Goal: Task Accomplishment & Management: Use online tool/utility

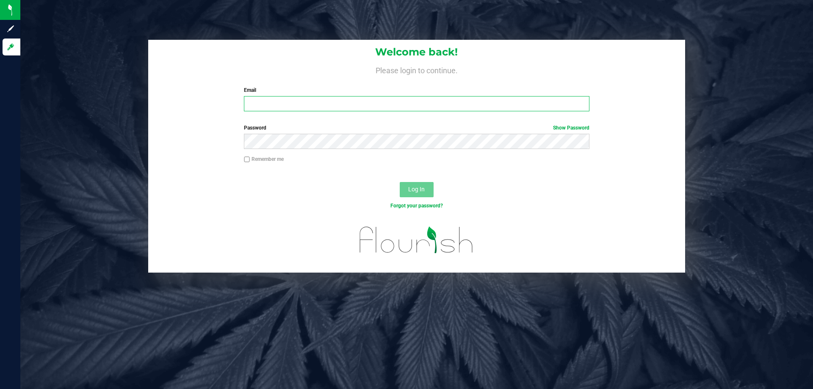
click at [493, 109] on input "Email" at bounding box center [416, 103] width 345 height 15
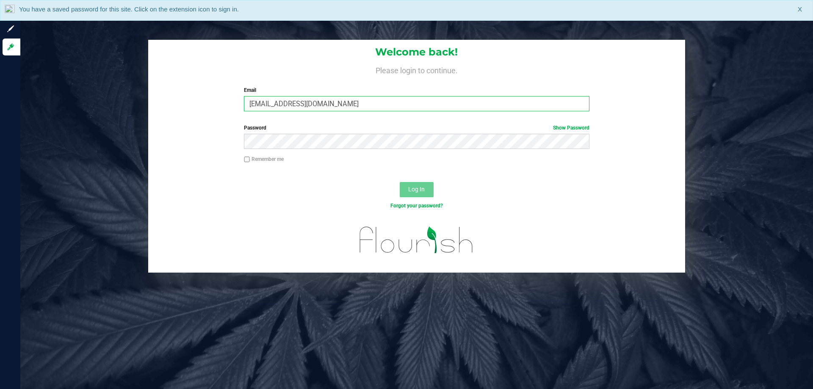
type input "[EMAIL_ADDRESS][DOMAIN_NAME]"
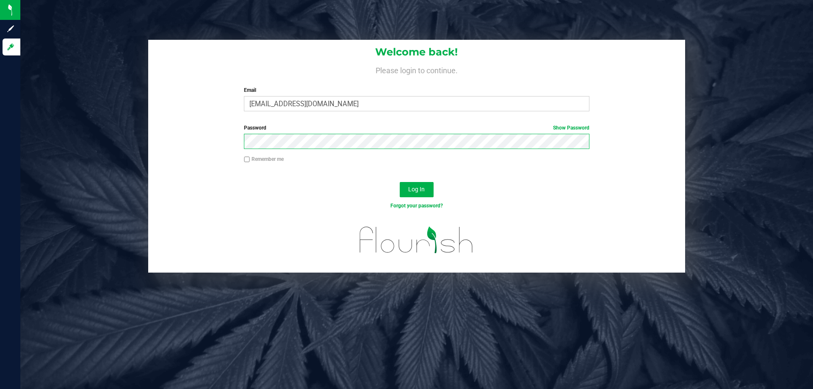
click at [400, 182] on button "Log In" at bounding box center [417, 189] width 34 height 15
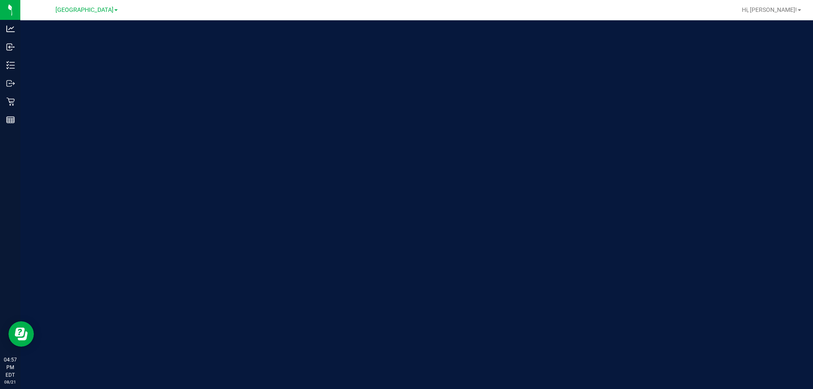
drag, startPoint x: 813, startPoint y: 113, endPoint x: 785, endPoint y: 109, distance: 28.6
click at [812, 113] on div "Welcome to Flourish Software Seed-to-Sale Tracking & Analytics" at bounding box center [416, 204] width 793 height 369
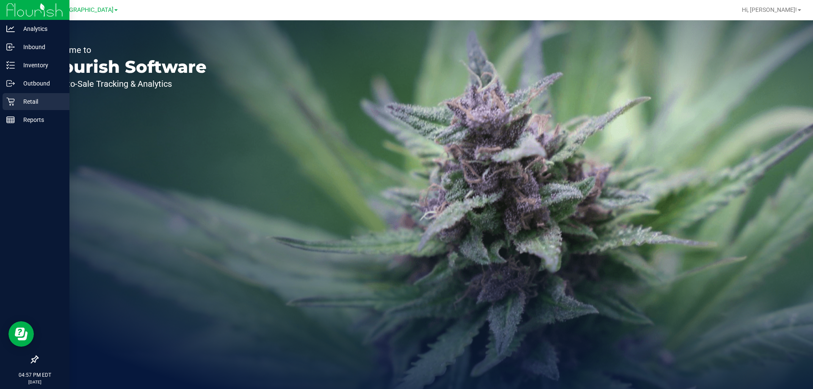
click at [6, 106] on div "Retail" at bounding box center [36, 101] width 67 height 17
